Goal: Check status: Check status

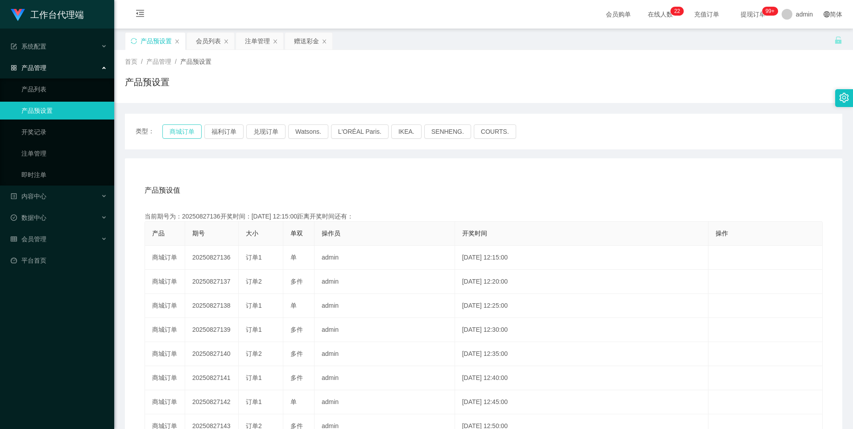
type button "k3wph"
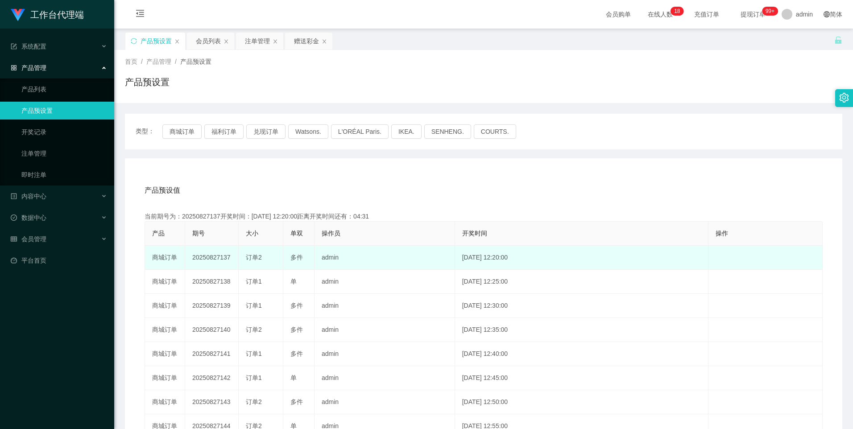
click at [214, 256] on td "20250827137" at bounding box center [212, 258] width 54 height 24
copy td "20250827137"
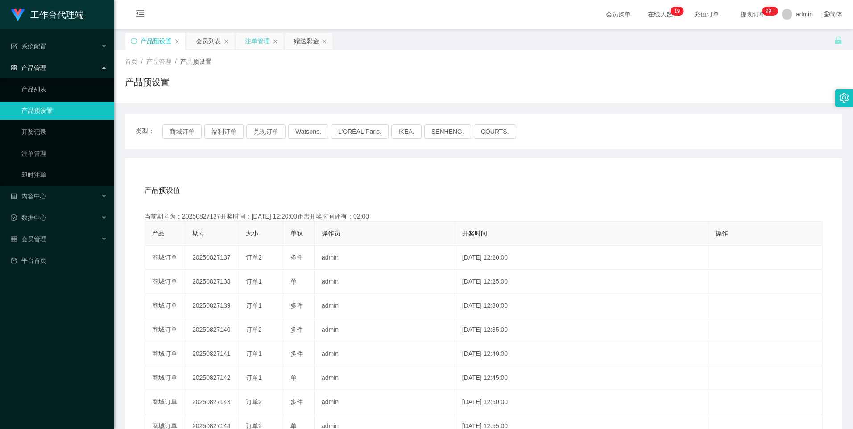
click at [256, 41] on div "注单管理" at bounding box center [257, 41] width 25 height 17
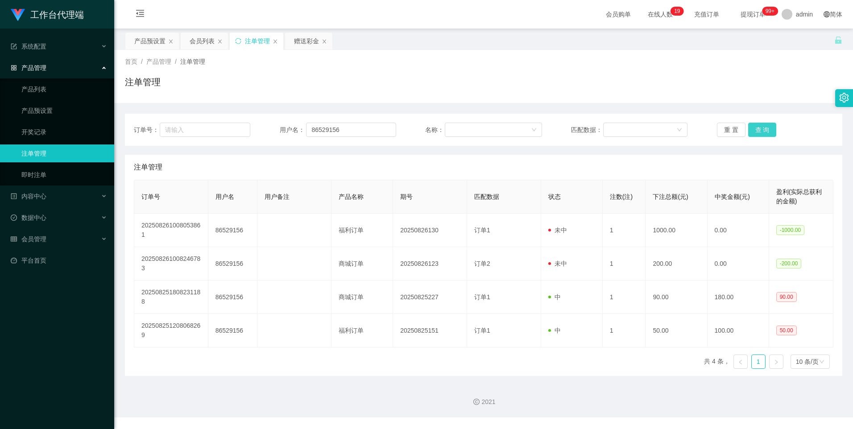
click at [752, 127] on button "查 询" at bounding box center [762, 130] width 29 height 14
click at [383, 131] on input "86529156" at bounding box center [351, 130] width 90 height 14
click at [383, 128] on input "86529156" at bounding box center [351, 130] width 90 height 14
type input "8"
click at [755, 129] on button "查 询" at bounding box center [762, 130] width 29 height 14
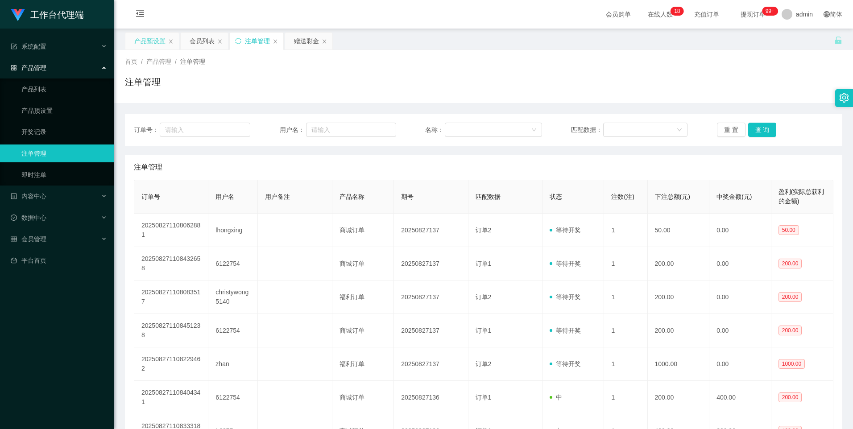
click at [147, 44] on div "产品预设置" at bounding box center [149, 41] width 31 height 17
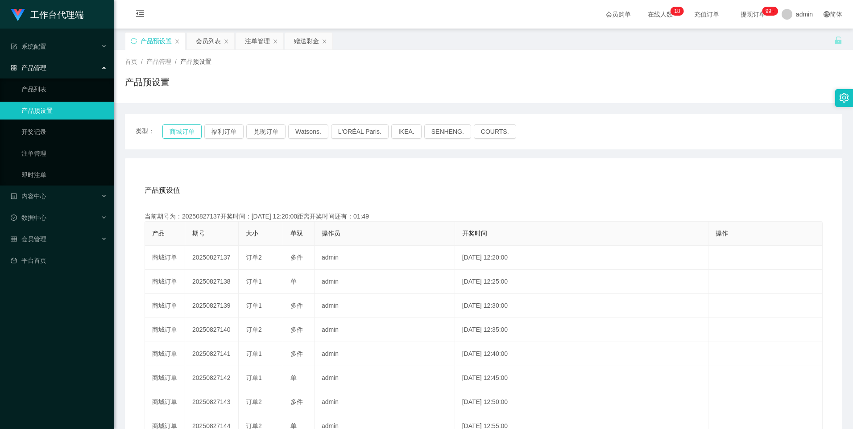
click at [173, 130] on button "商城订单" at bounding box center [181, 131] width 39 height 14
type button "k3wph"
click at [253, 34] on div "注单管理" at bounding box center [257, 41] width 25 height 17
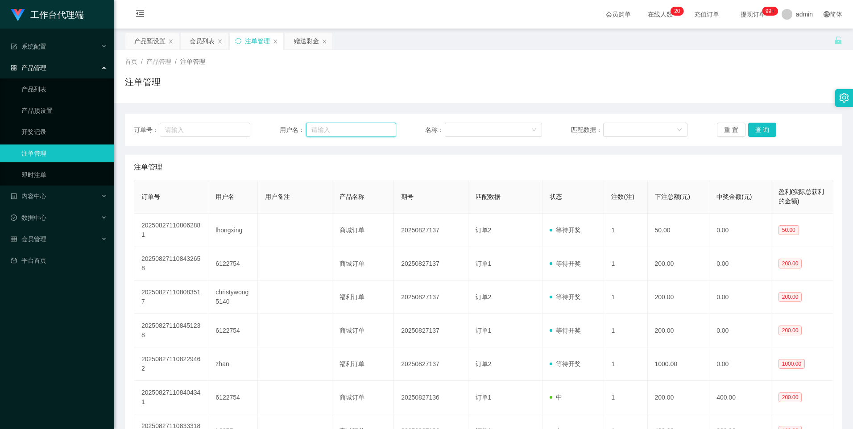
click at [369, 134] on input "text" at bounding box center [351, 130] width 90 height 14
paste input "1164635360"
type input "1164635360"
click at [757, 131] on button "查 询" at bounding box center [762, 130] width 29 height 14
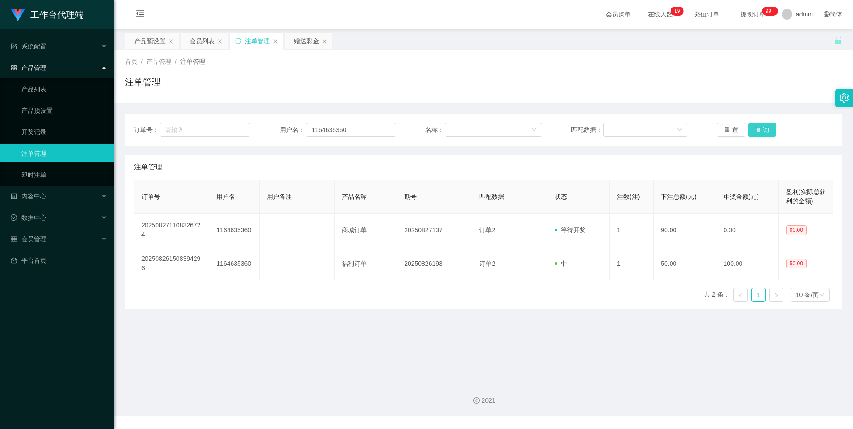
click at [755, 129] on button "查 询" at bounding box center [762, 130] width 29 height 14
click at [144, 43] on div "产品预设置" at bounding box center [149, 41] width 31 height 17
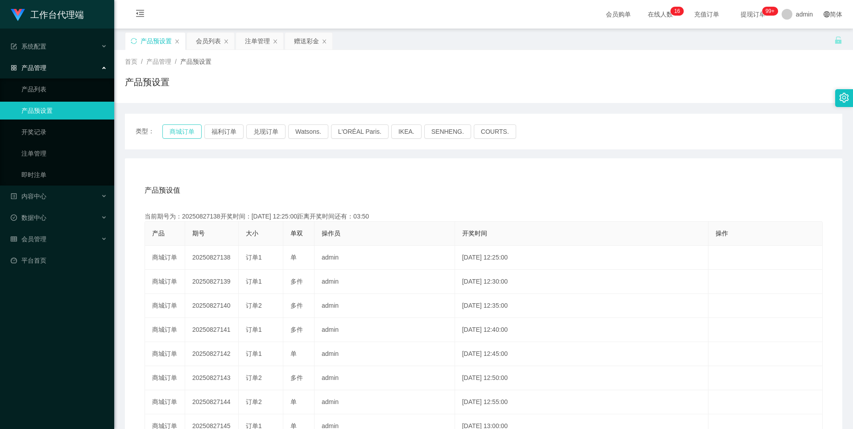
click at [167, 129] on button "商城订单" at bounding box center [181, 131] width 39 height 14
type button "k3wph"
click at [254, 41] on div "注单管理" at bounding box center [257, 41] width 25 height 17
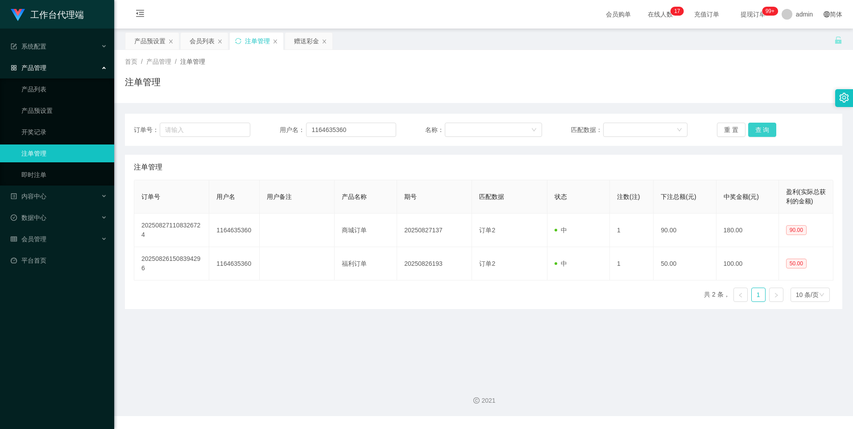
click at [758, 129] on button "查 询" at bounding box center [762, 130] width 29 height 14
click at [359, 127] on input "1164635360" at bounding box center [351, 130] width 90 height 14
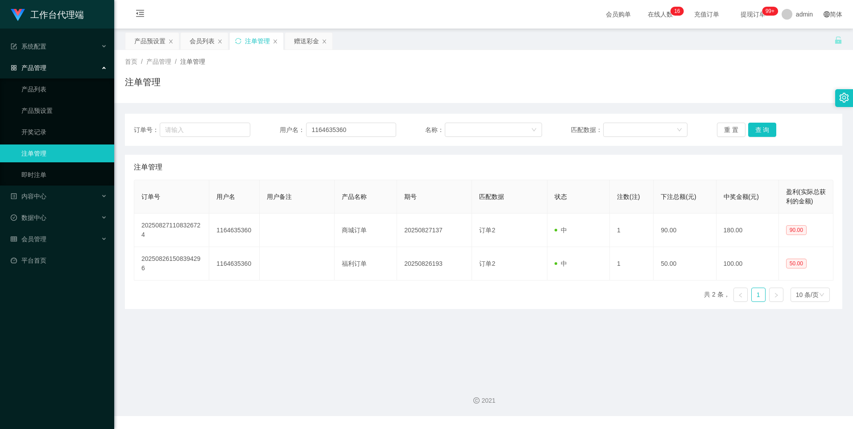
drag, startPoint x: 302, startPoint y: 37, endPoint x: 300, endPoint y: 74, distance: 37.1
click at [302, 37] on div "赠送彩金" at bounding box center [306, 41] width 25 height 17
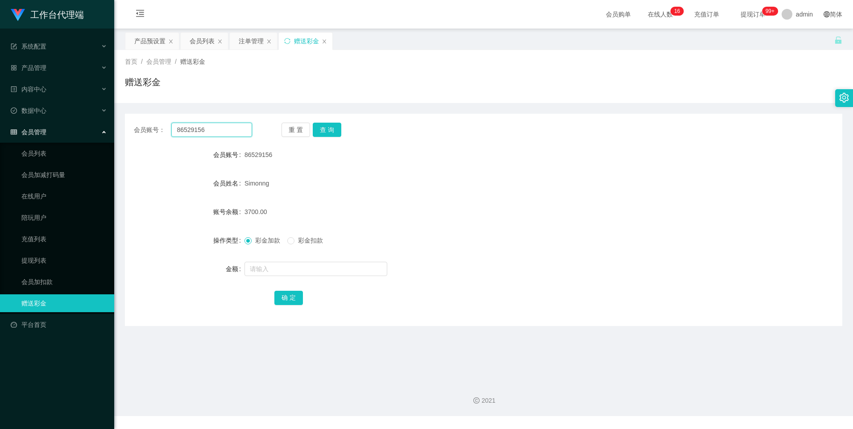
click at [230, 130] on input "86529156" at bounding box center [211, 130] width 80 height 14
paste input "1164635360"
type input "1164635360"
click at [326, 133] on button "查 询" at bounding box center [327, 130] width 29 height 14
